Goal: Navigation & Orientation: Understand site structure

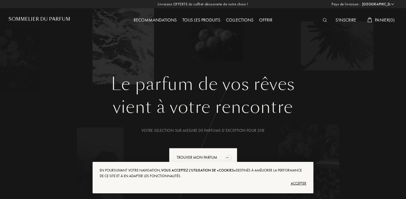
select select "FR"
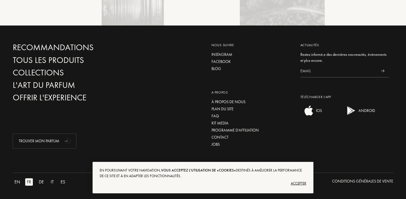
scroll to position [1364, 0]
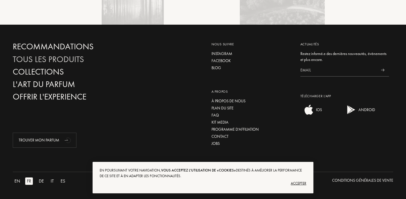
click at [73, 57] on div "Tous les produits" at bounding box center [73, 59] width 121 height 10
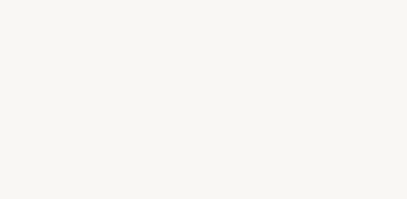
select select "FR"
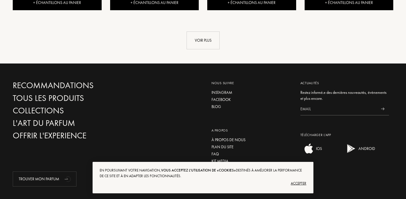
scroll to position [728, 0]
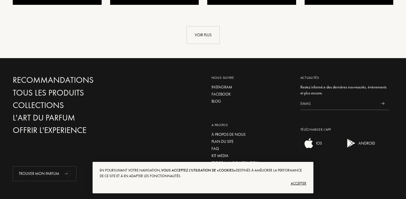
click at [222, 167] on div "Contact" at bounding box center [251, 170] width 80 height 6
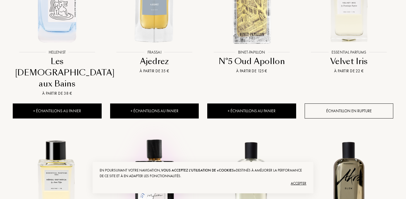
scroll to position [0, 0]
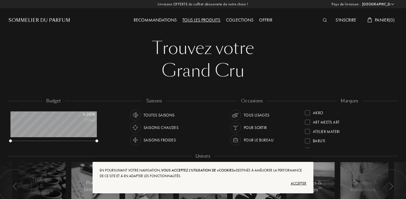
click at [49, 21] on div "Sommelier du Parfum" at bounding box center [39, 20] width 62 height 7
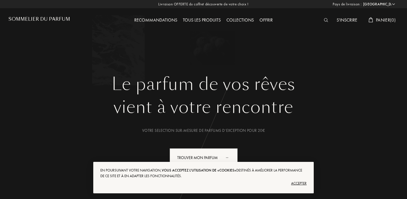
select select "FR"
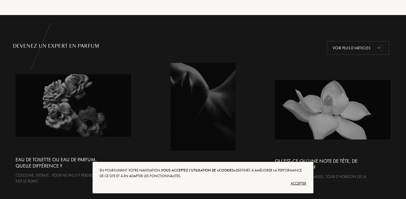
scroll to position [1364, 0]
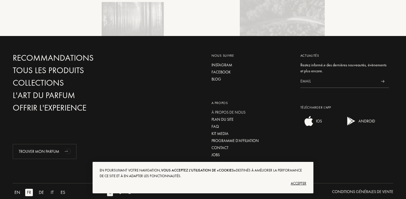
click at [225, 109] on div "À propos de nous" at bounding box center [251, 112] width 80 height 6
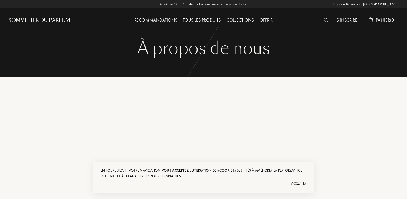
select select "FR"
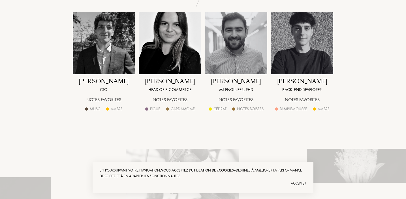
scroll to position [520, 0]
